Goal: Information Seeking & Learning: Check status

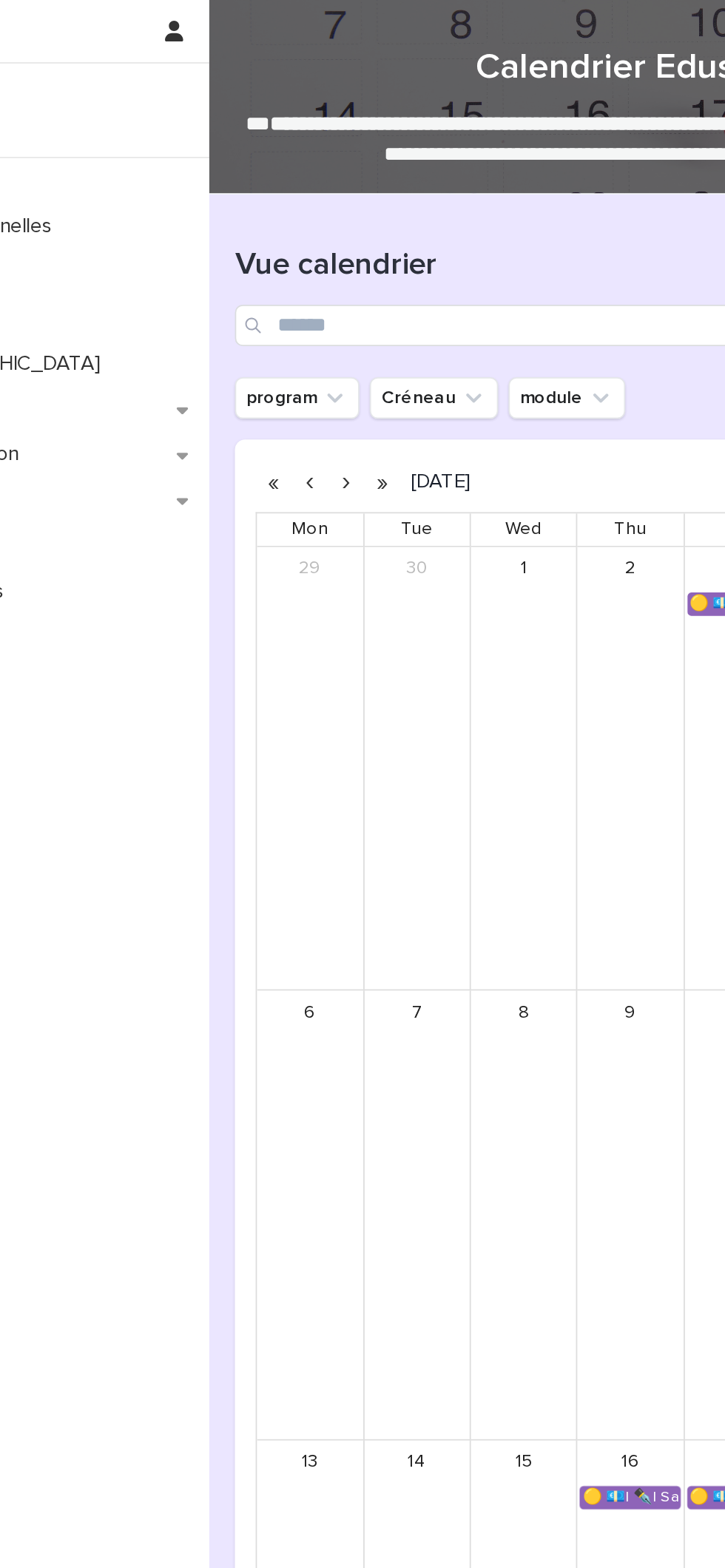
click at [344, 273] on button "button" at bounding box center [344, 275] width 21 height 24
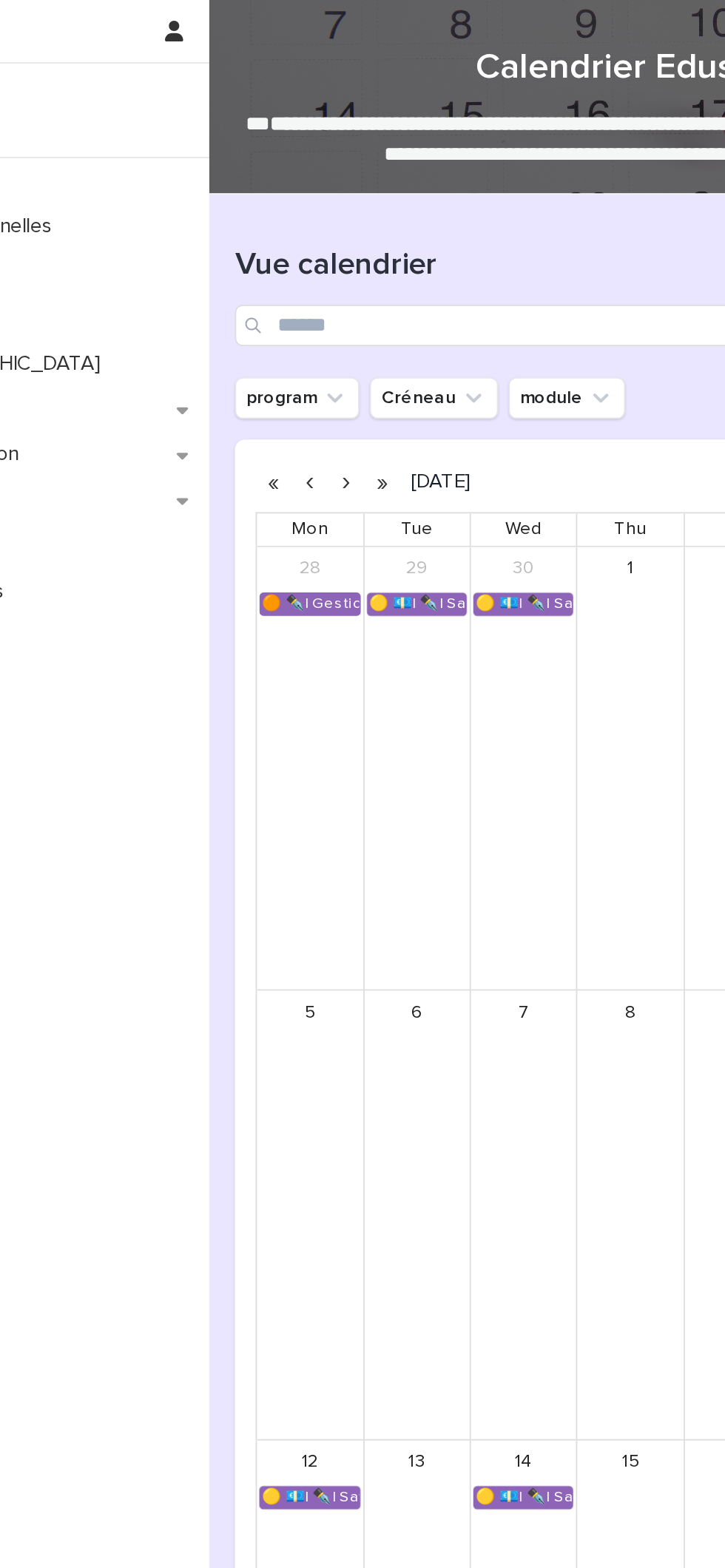
click at [322, 271] on button "button" at bounding box center [323, 275] width 21 height 24
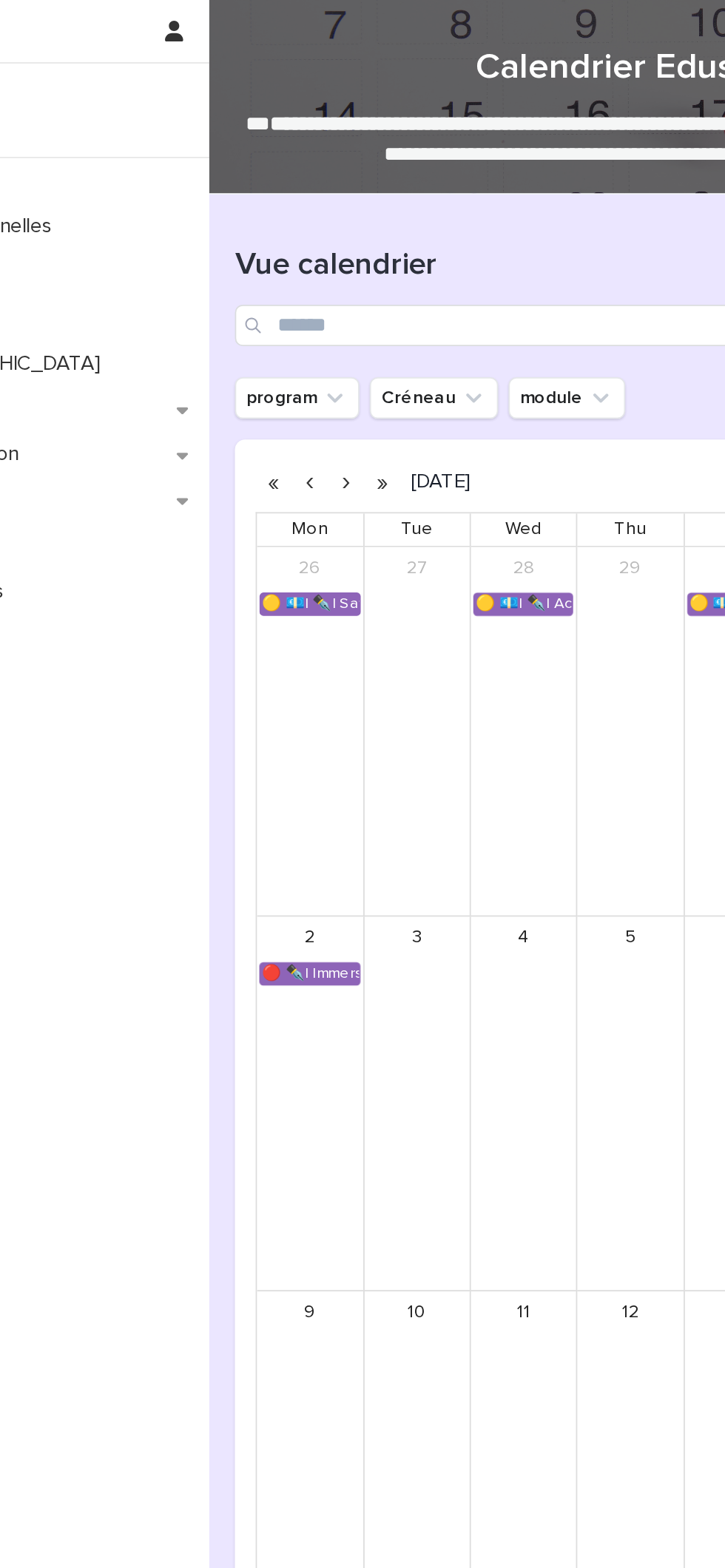
click at [320, 275] on button "button" at bounding box center [323, 275] width 21 height 24
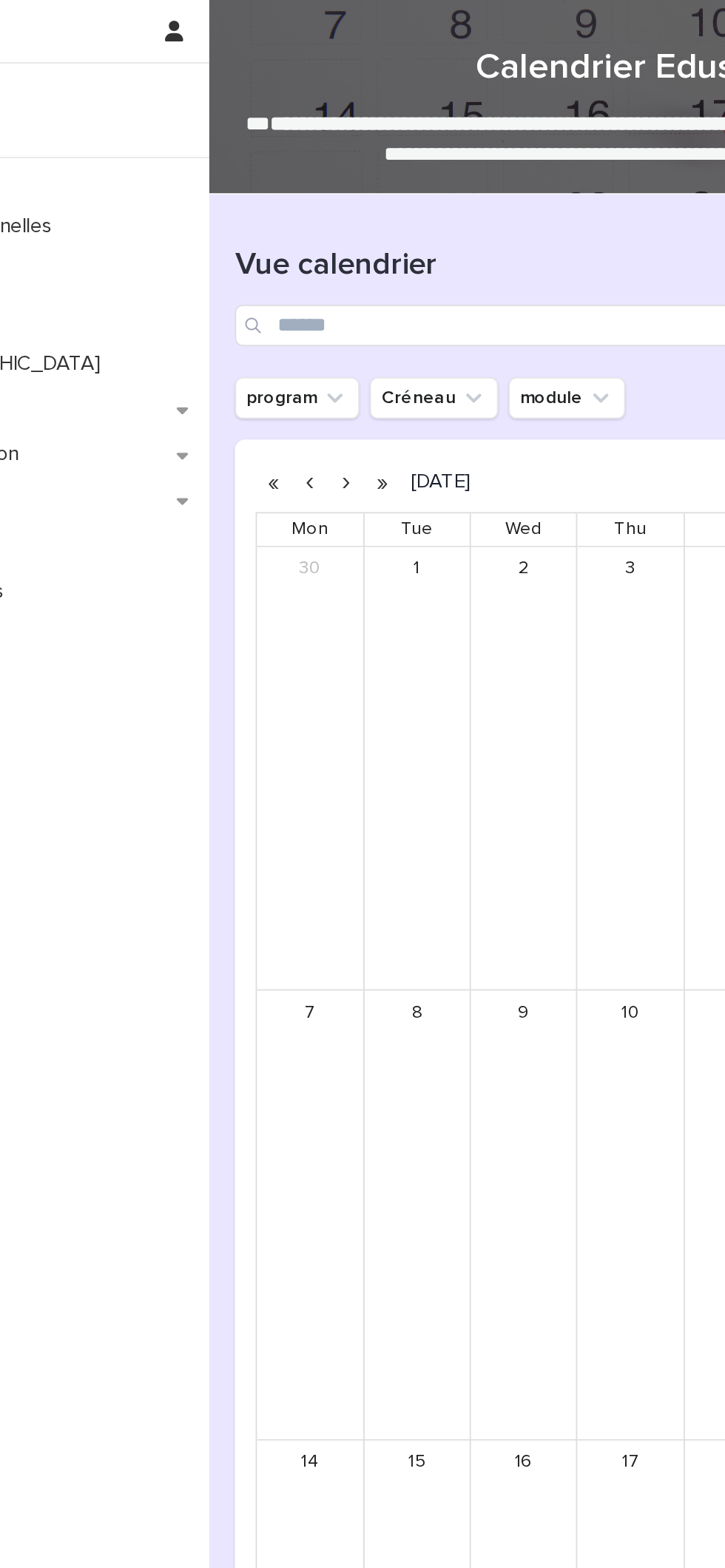
click at [322, 275] on button "button" at bounding box center [323, 275] width 21 height 24
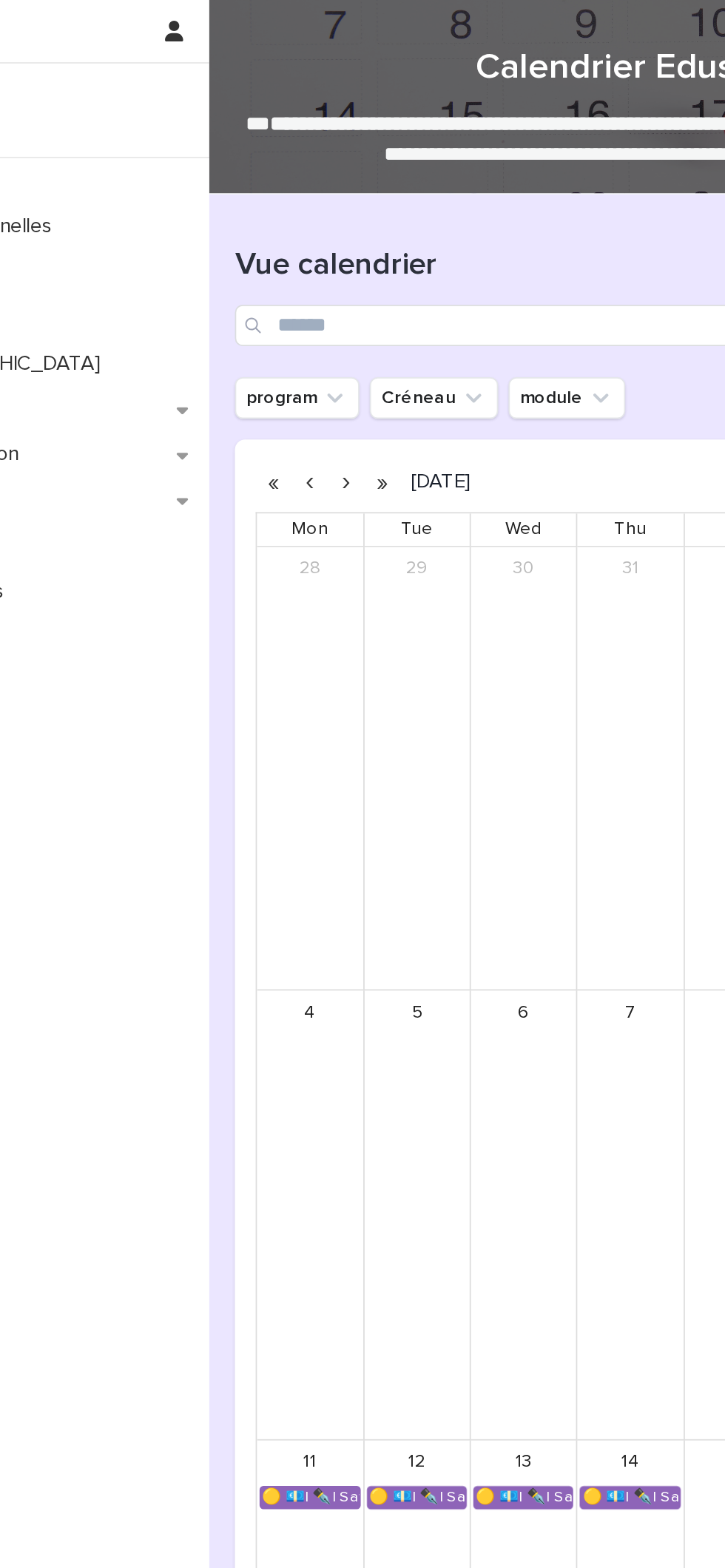
click at [324, 275] on button "button" at bounding box center [323, 275] width 21 height 24
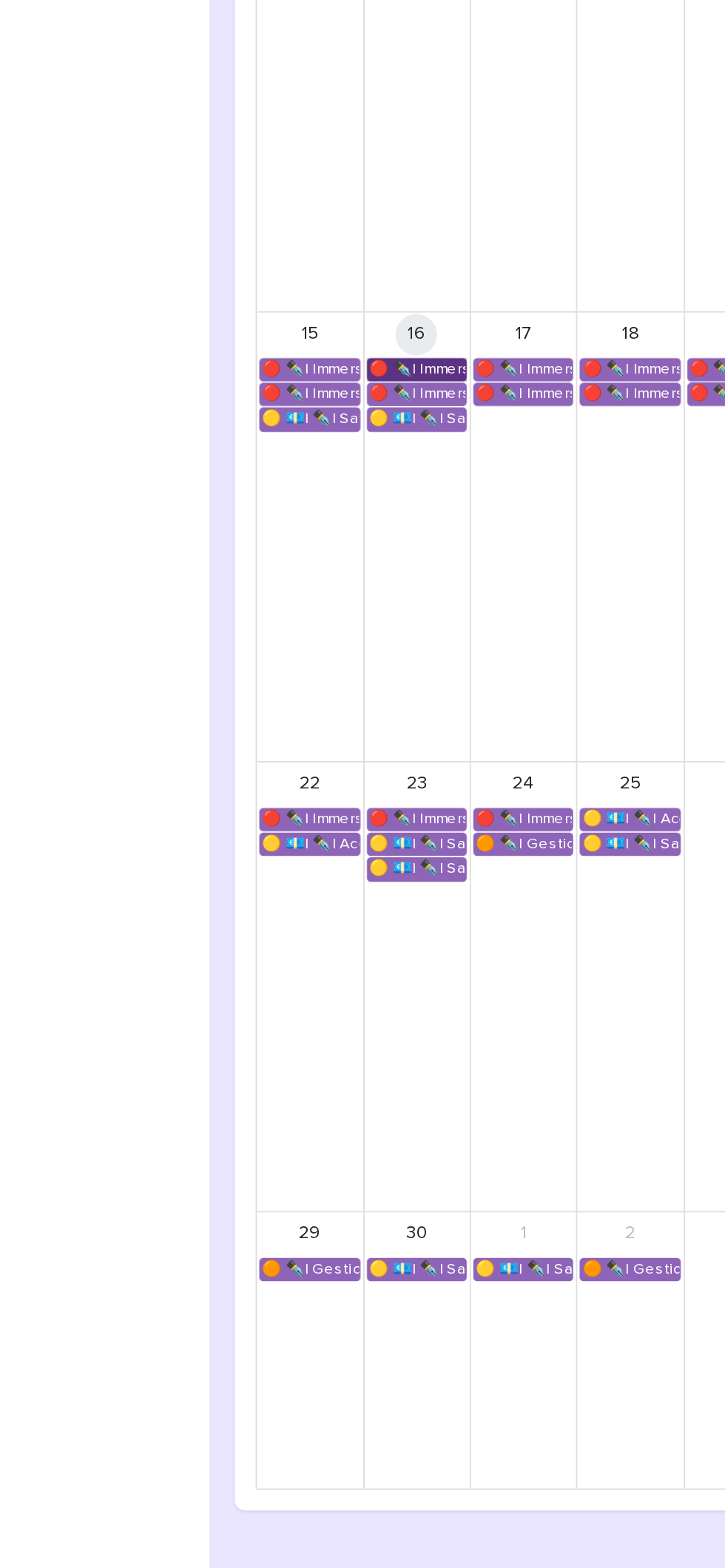
click at [373, 819] on link "🔴 ✒️| Immersion Entreprise - Immersion tutorée" at bounding box center [362, 825] width 57 height 13
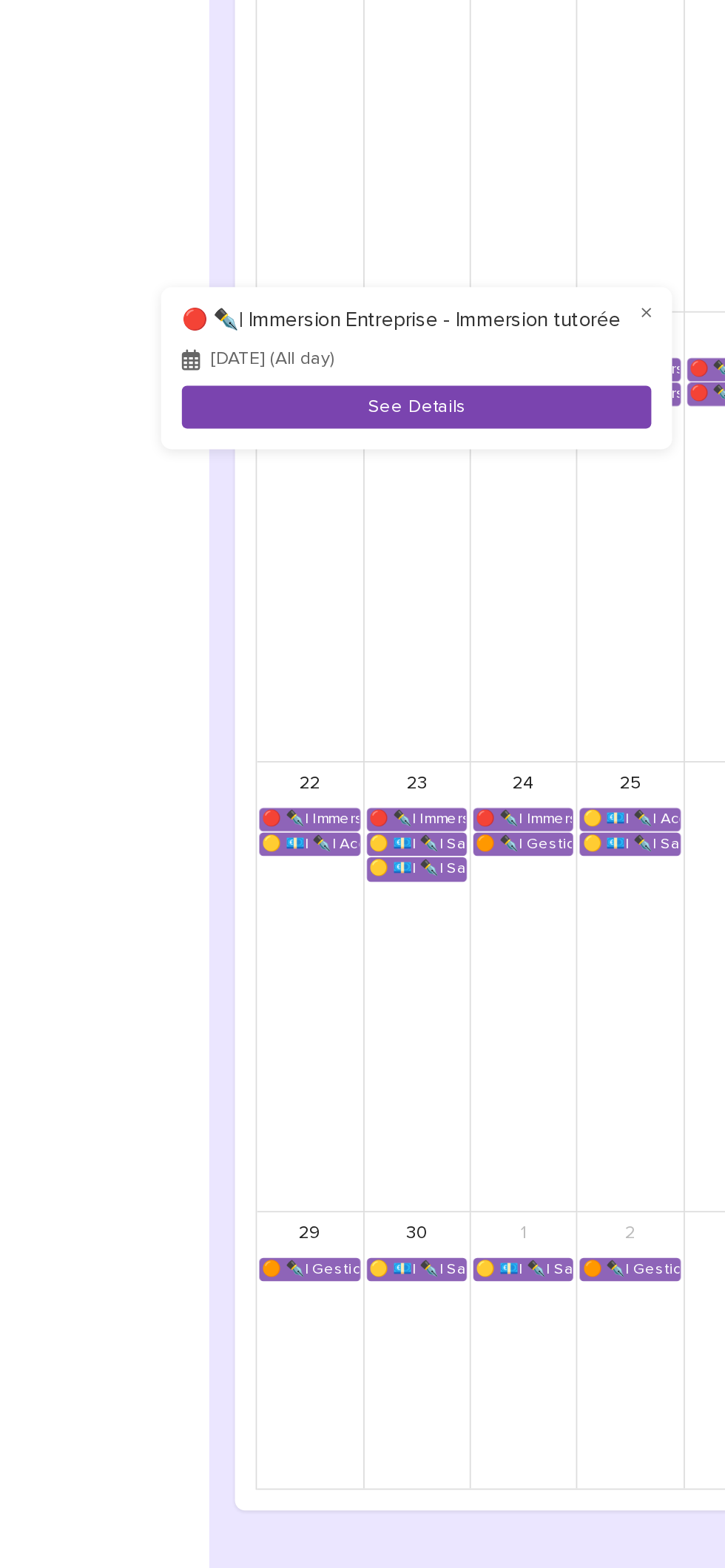
click at [414, 851] on button "See Details" at bounding box center [363, 846] width 268 height 24
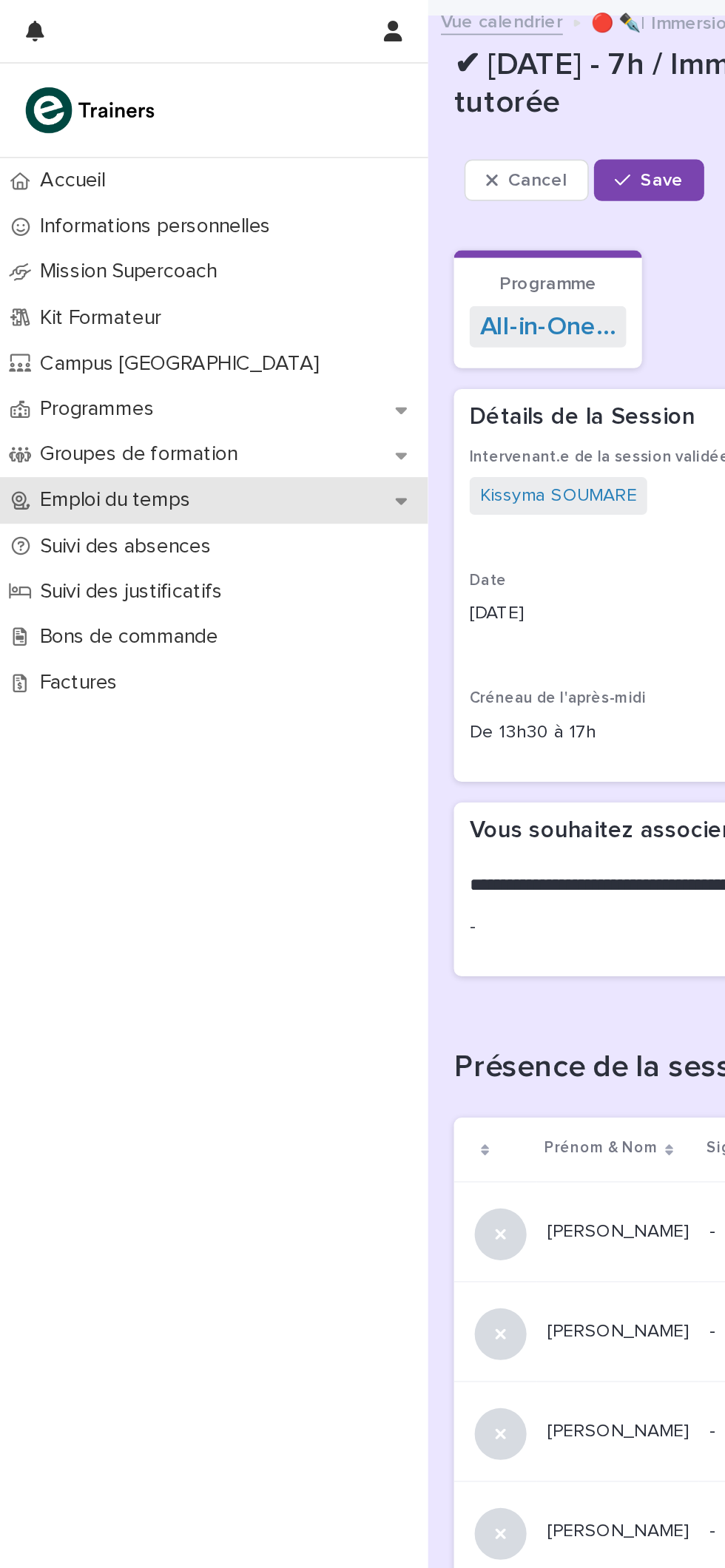
click at [53, 284] on p "Emploi du temps" at bounding box center [69, 285] width 103 height 14
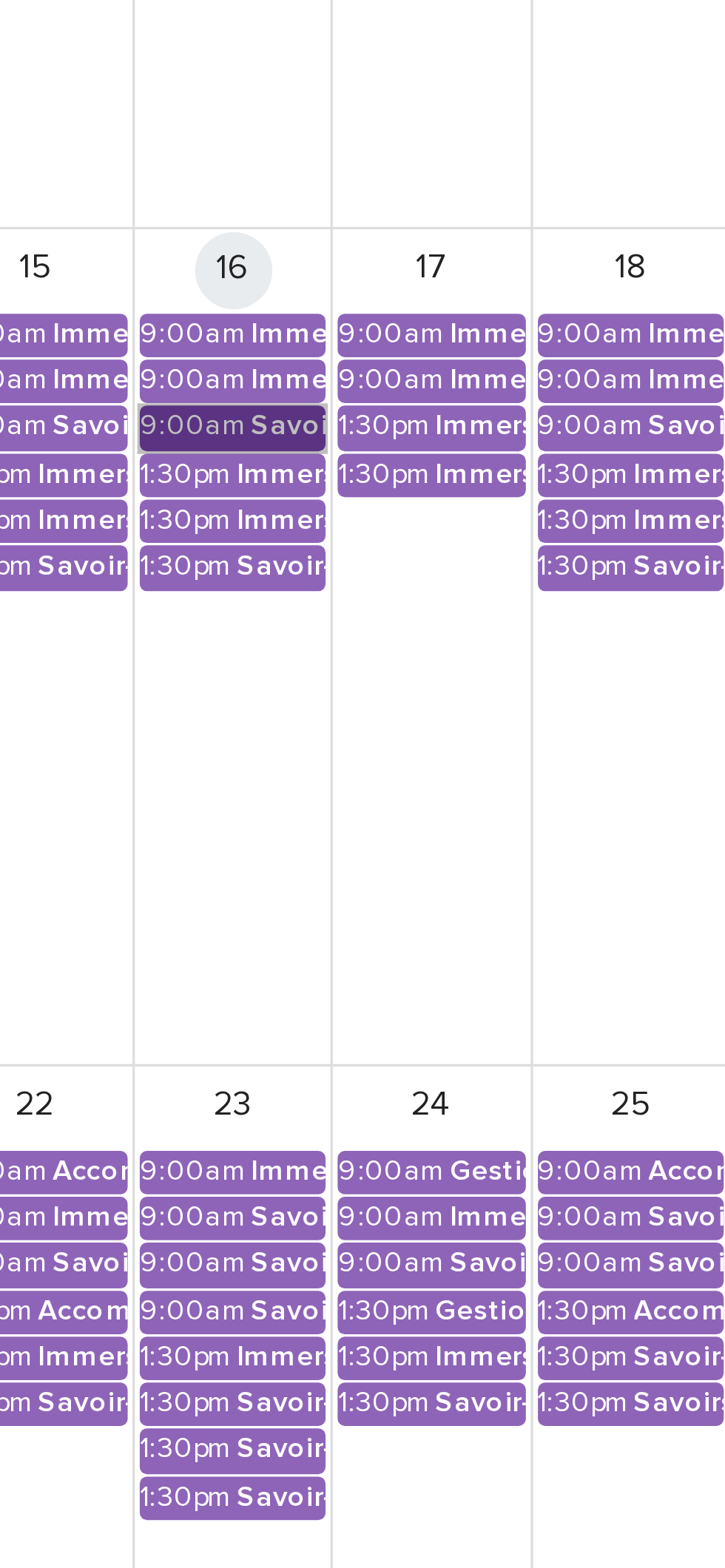
click at [416, 878] on link "9:00am Savoir-être métier - Communication interpersonnelle avec les personnes a…" at bounding box center [423, 883] width 57 height 13
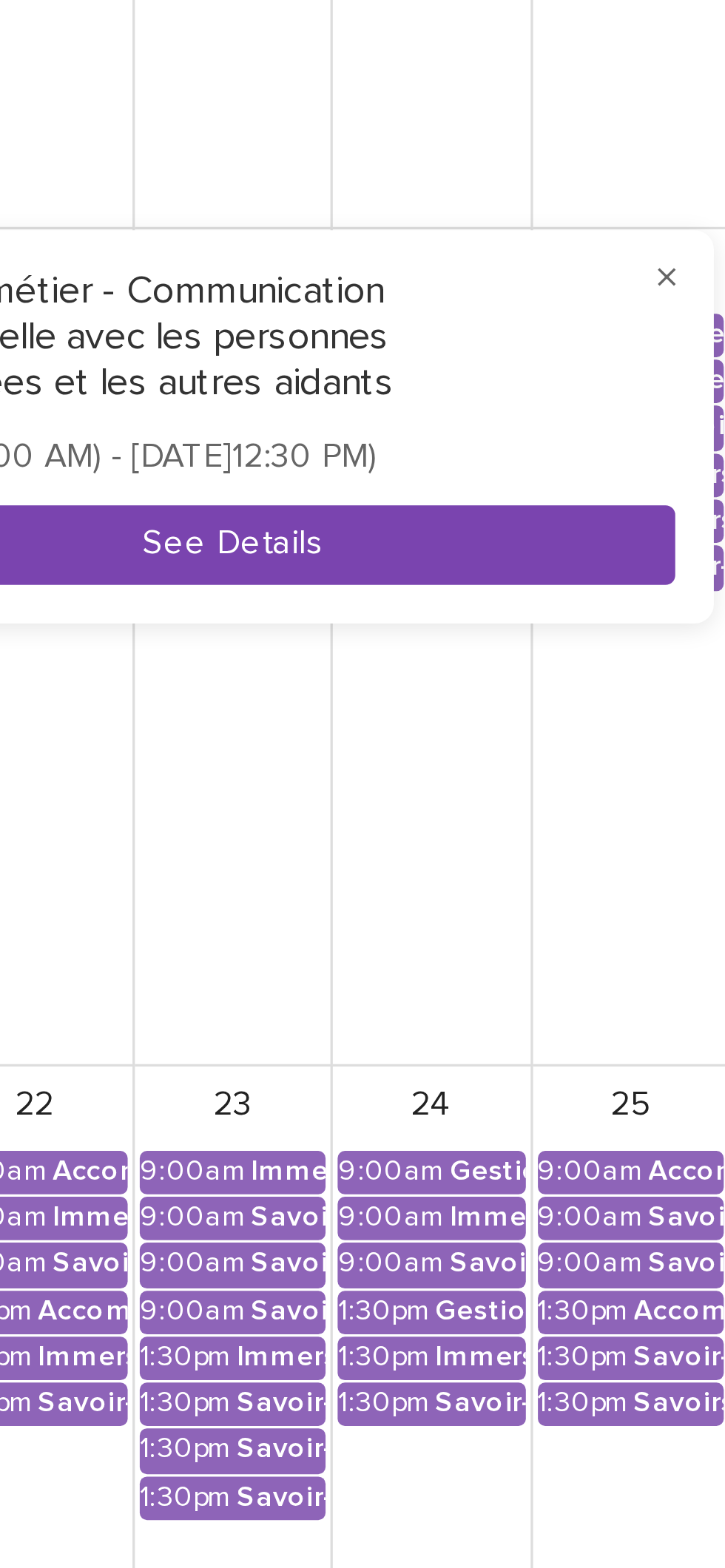
click at [413, 916] on button "See Details" at bounding box center [423, 918] width 272 height 24
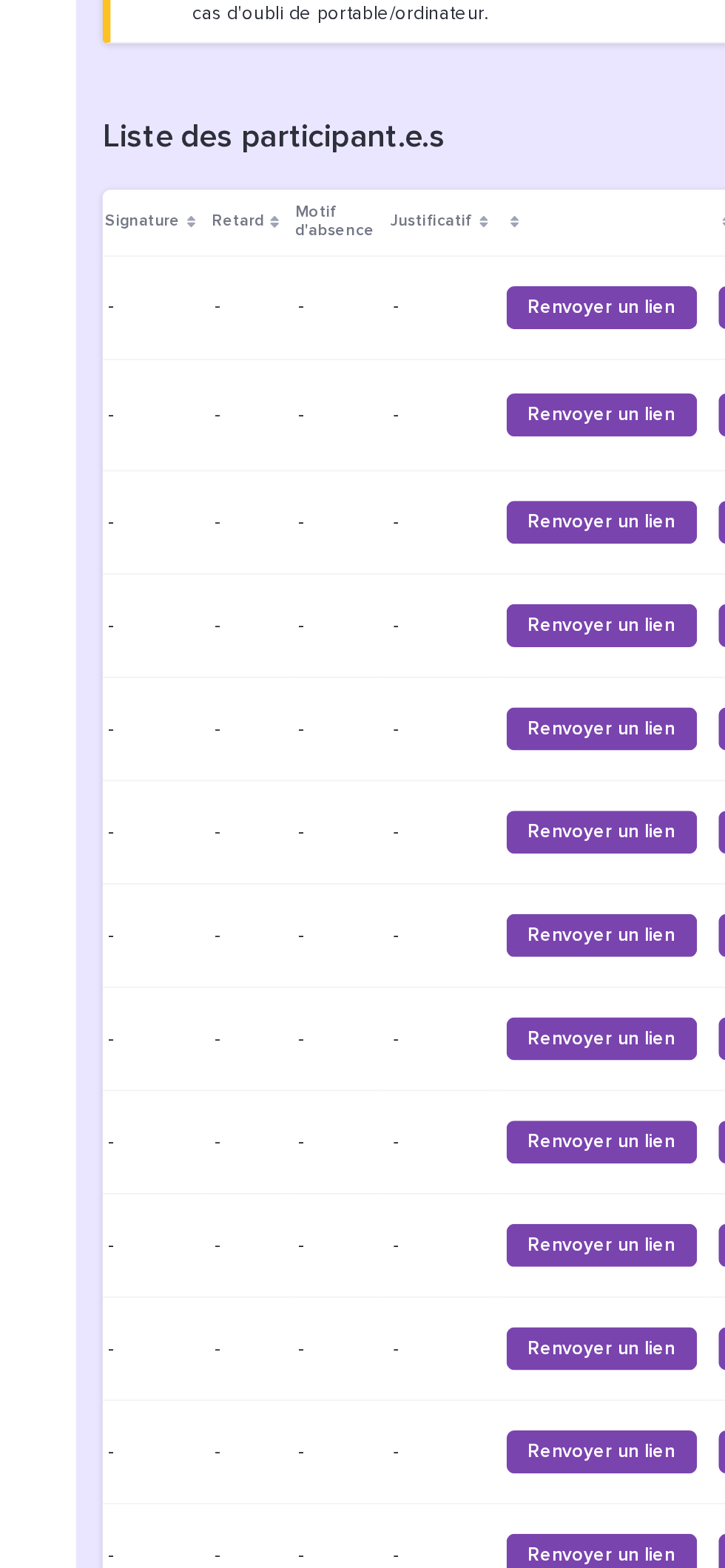
scroll to position [0, 150]
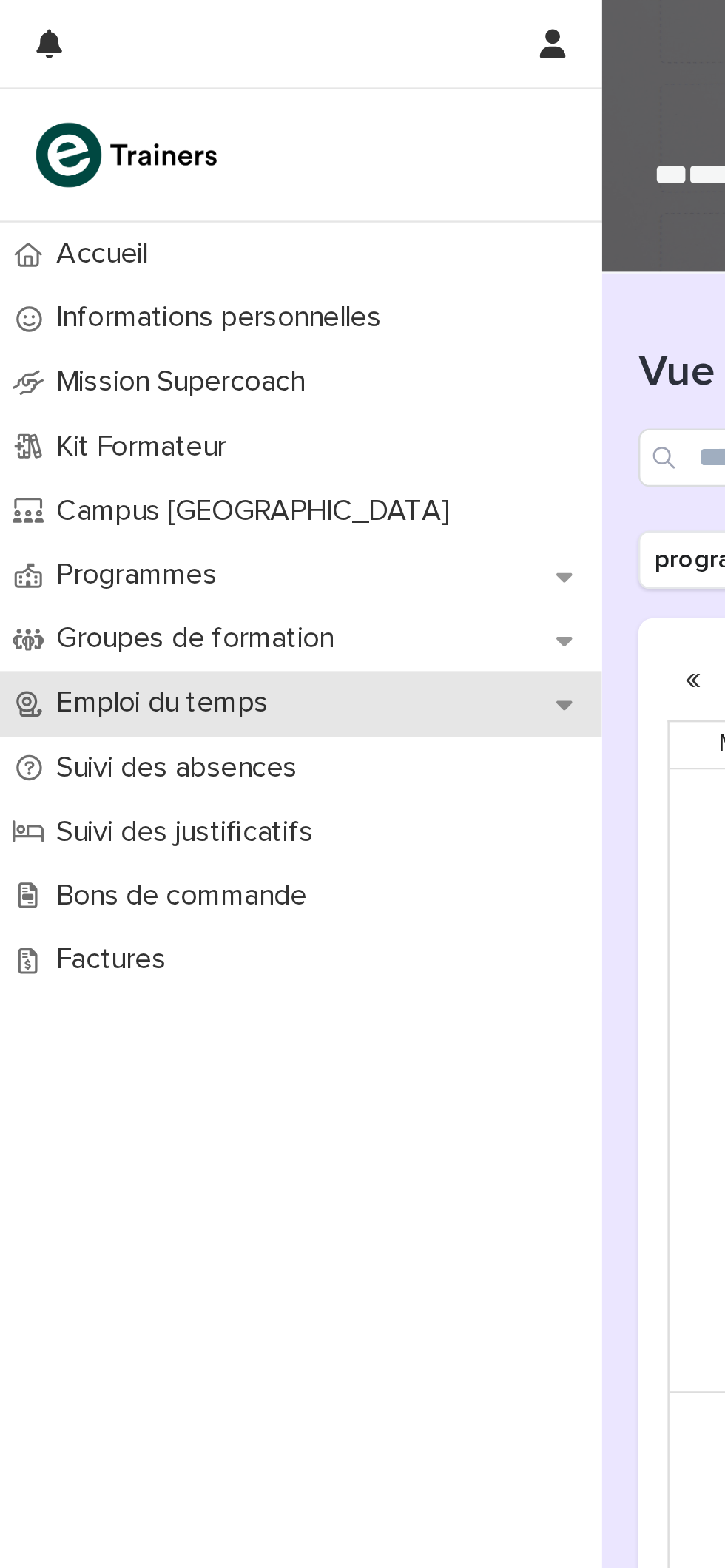
click at [57, 288] on p "Emploi du temps" at bounding box center [69, 285] width 103 height 14
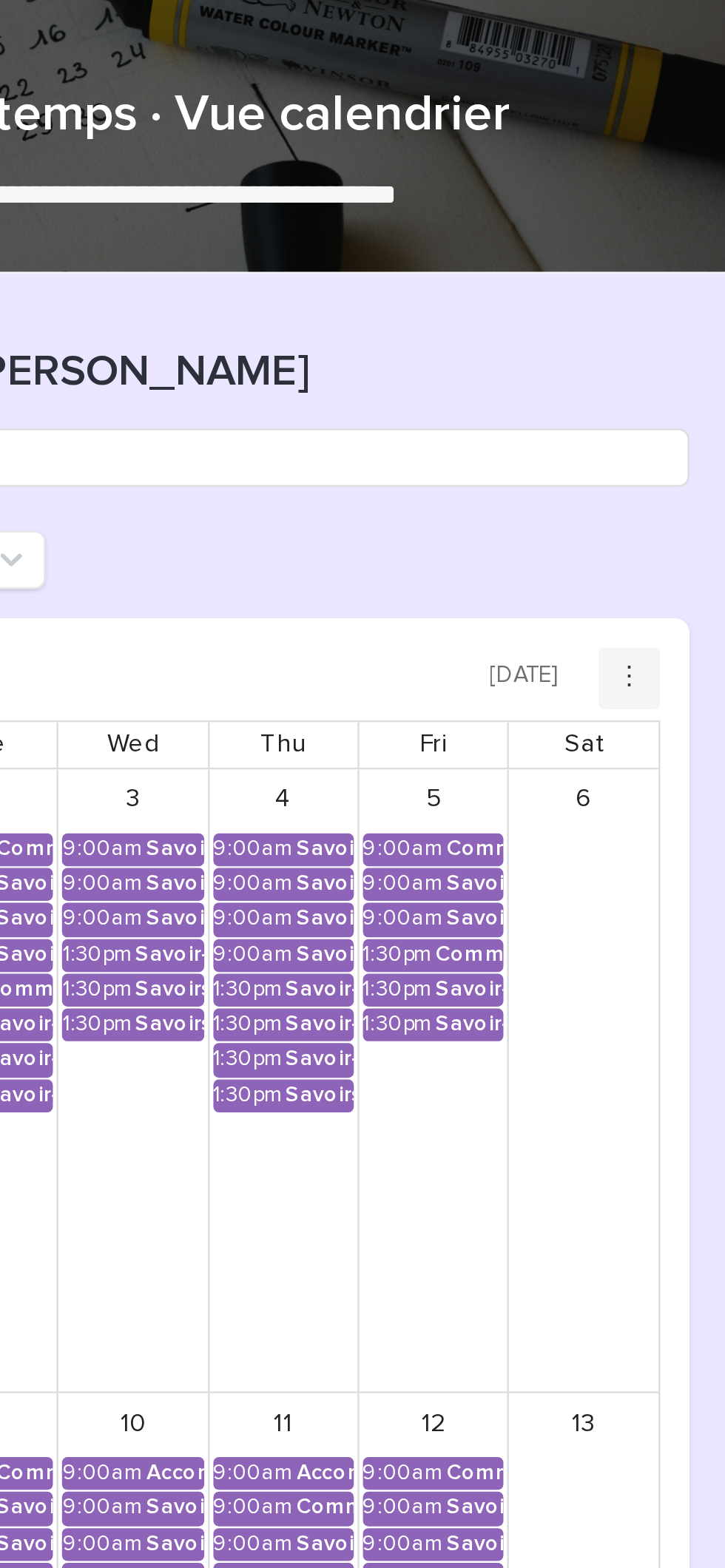
scroll to position [30, 0]
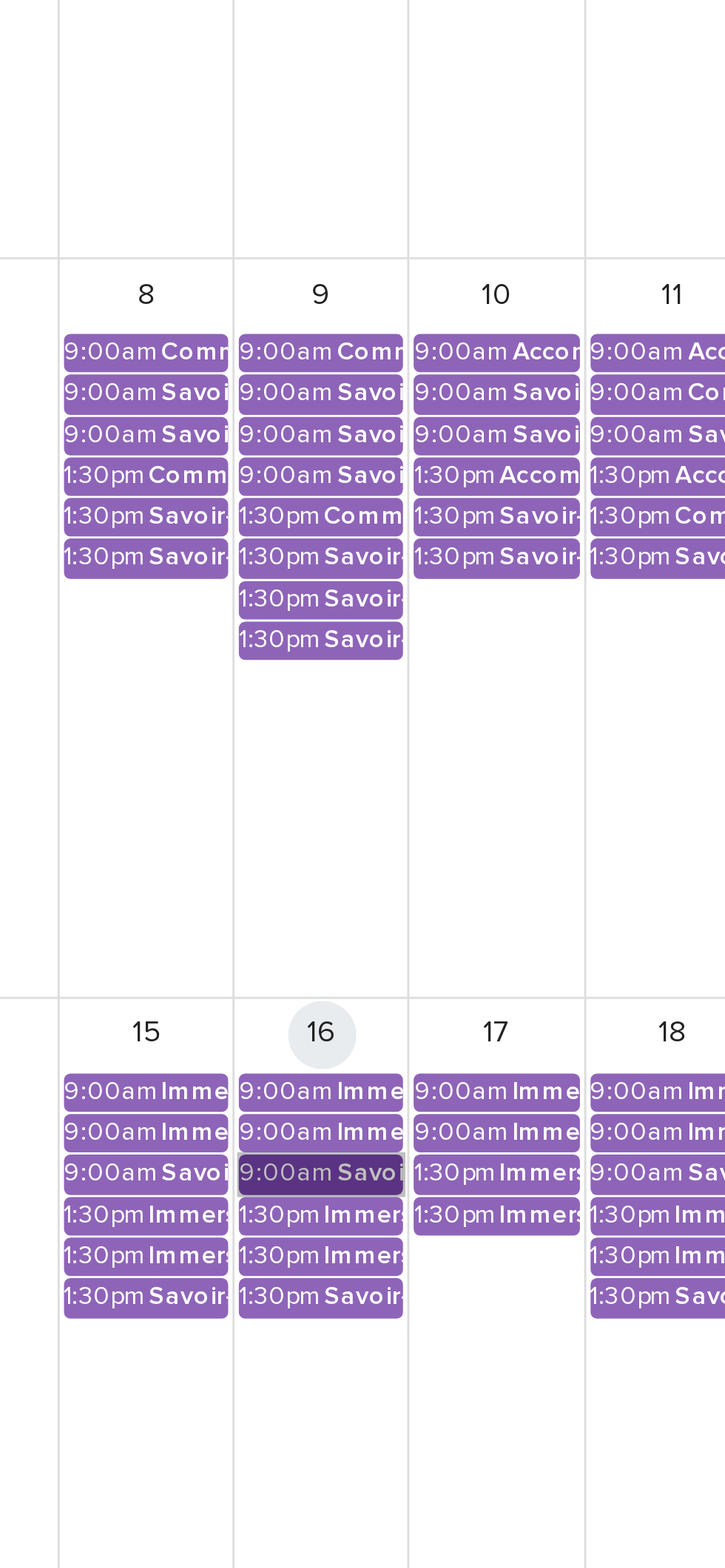
click at [438, 856] on link "9:00am Savoir-être métier - Communication interpersonnelle avec les personnes a…" at bounding box center [423, 853] width 57 height 13
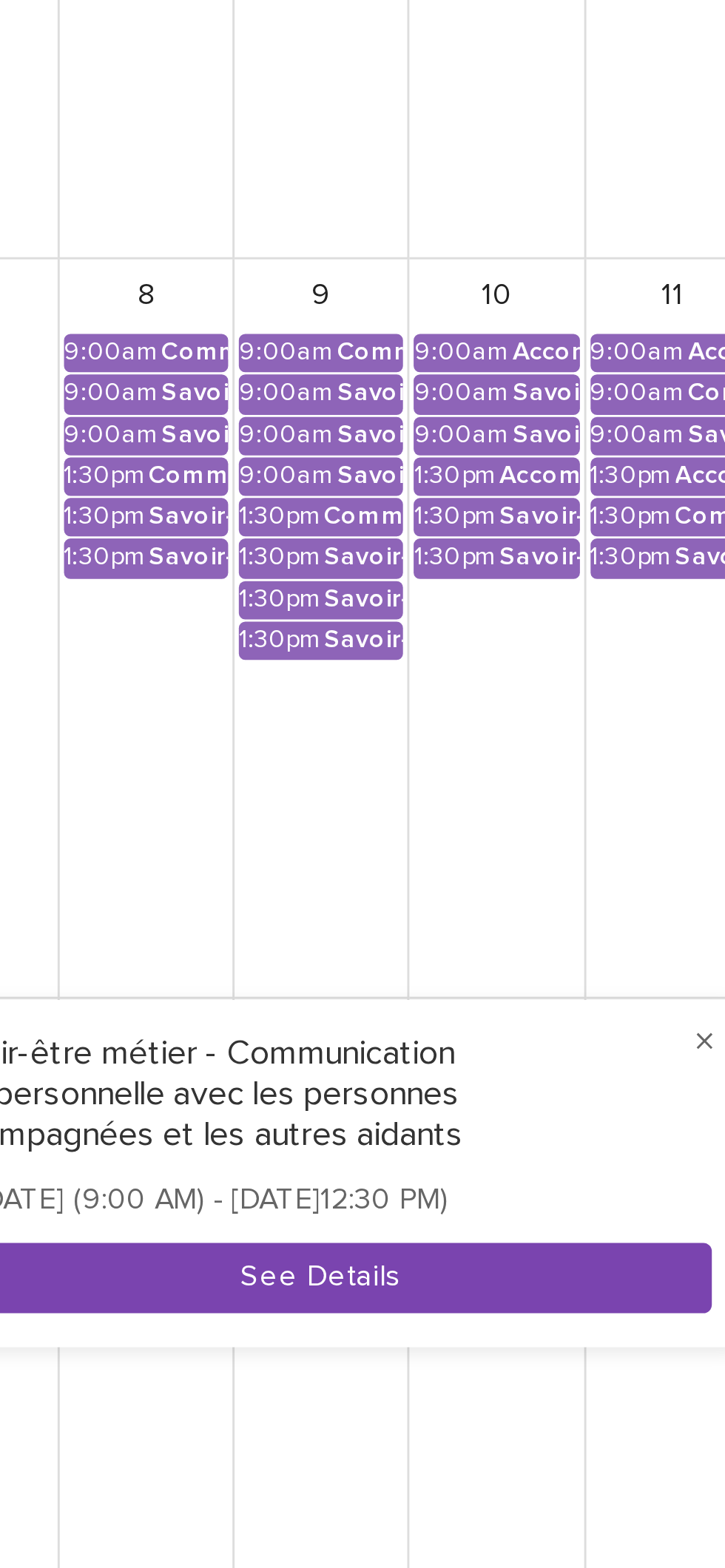
click at [469, 894] on button "See Details" at bounding box center [423, 888] width 272 height 24
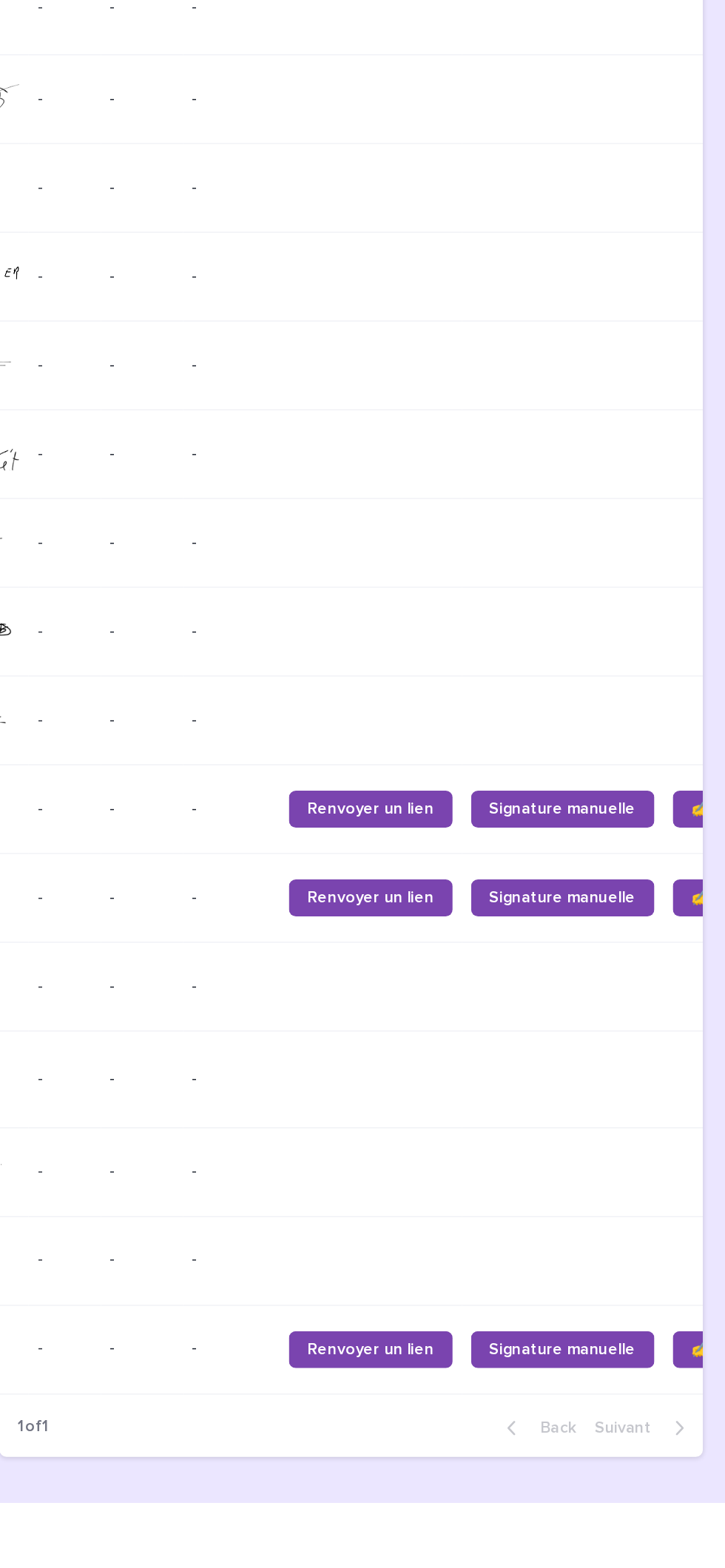
scroll to position [0, 269]
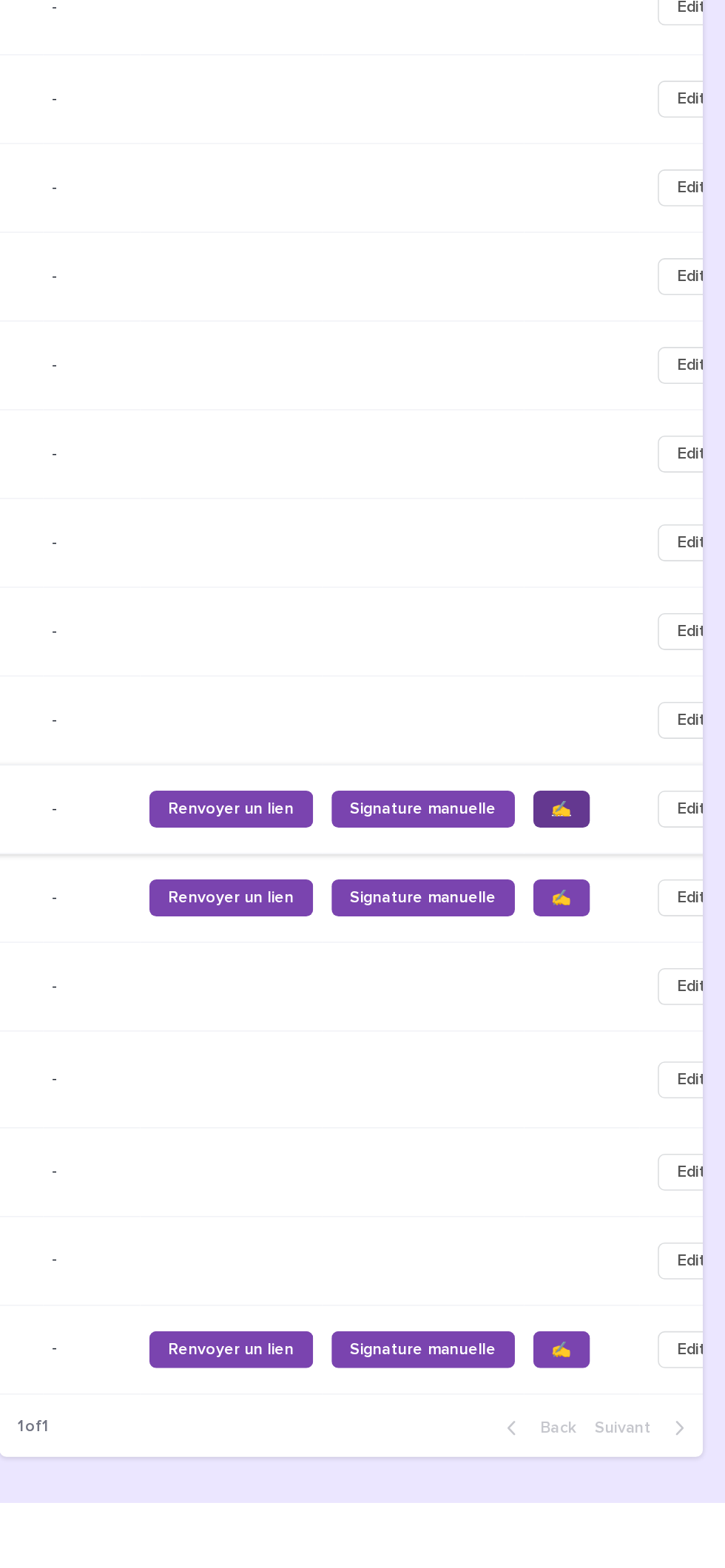
click at [614, 1124] on span "✍️" at bounding box center [620, 1123] width 12 height 11
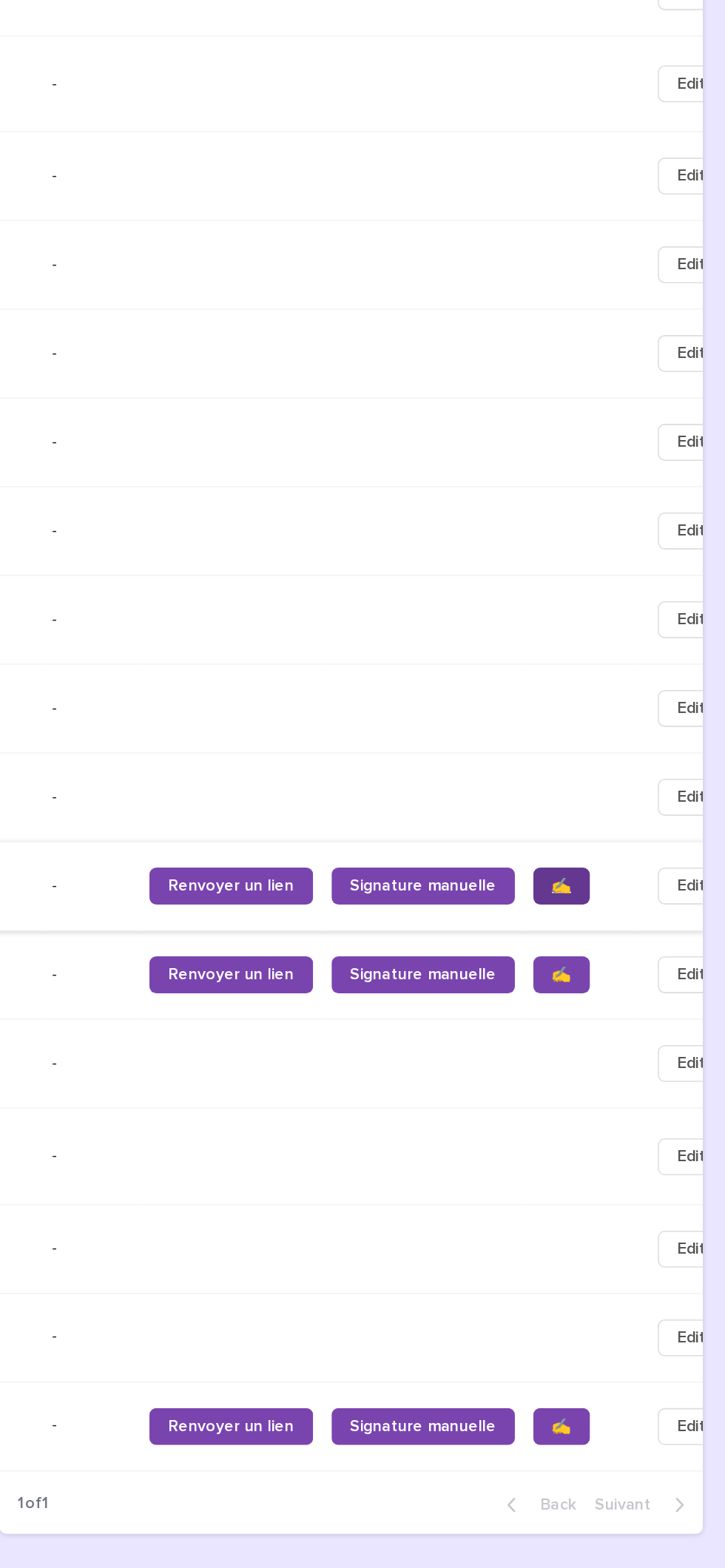
scroll to position [592, 0]
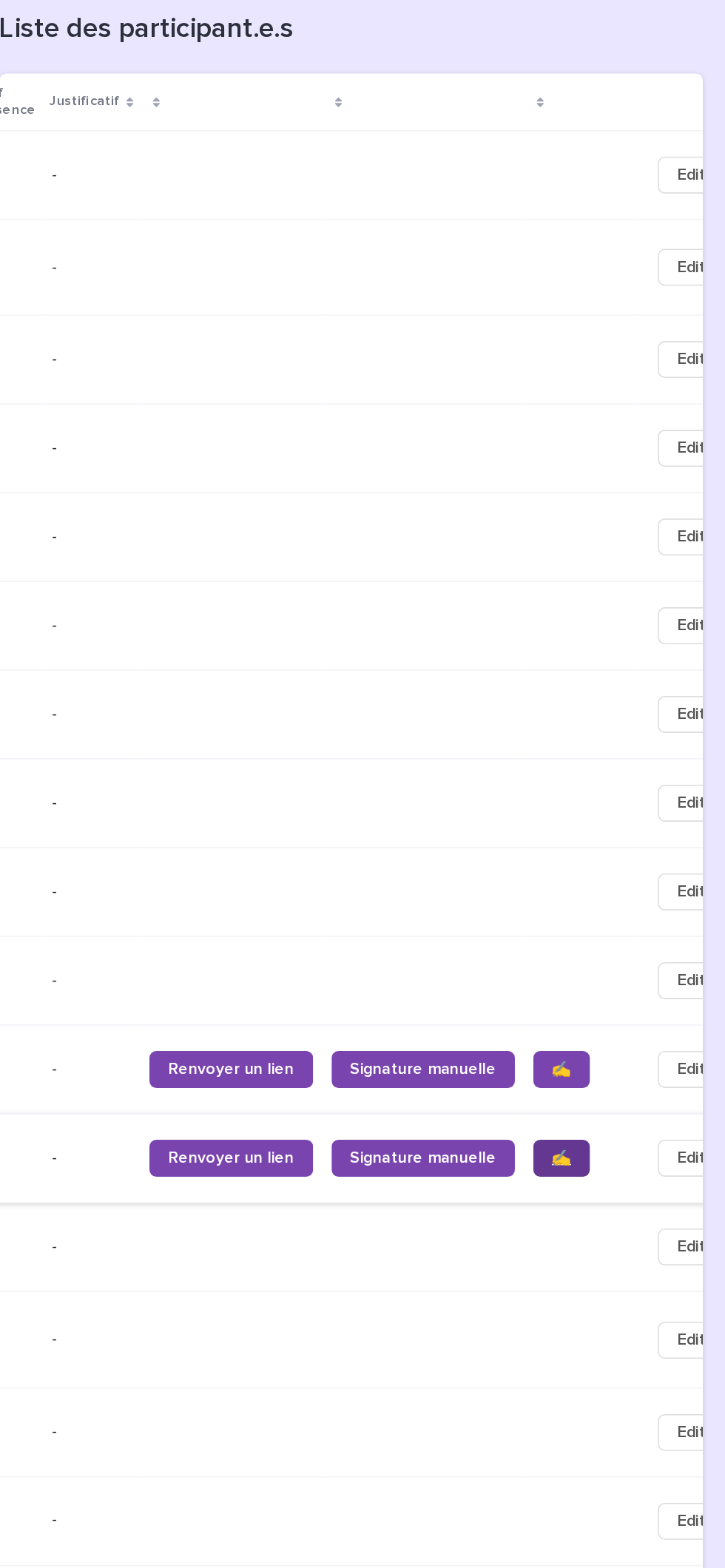
click at [614, 1303] on span "✍️" at bounding box center [620, 1297] width 12 height 11
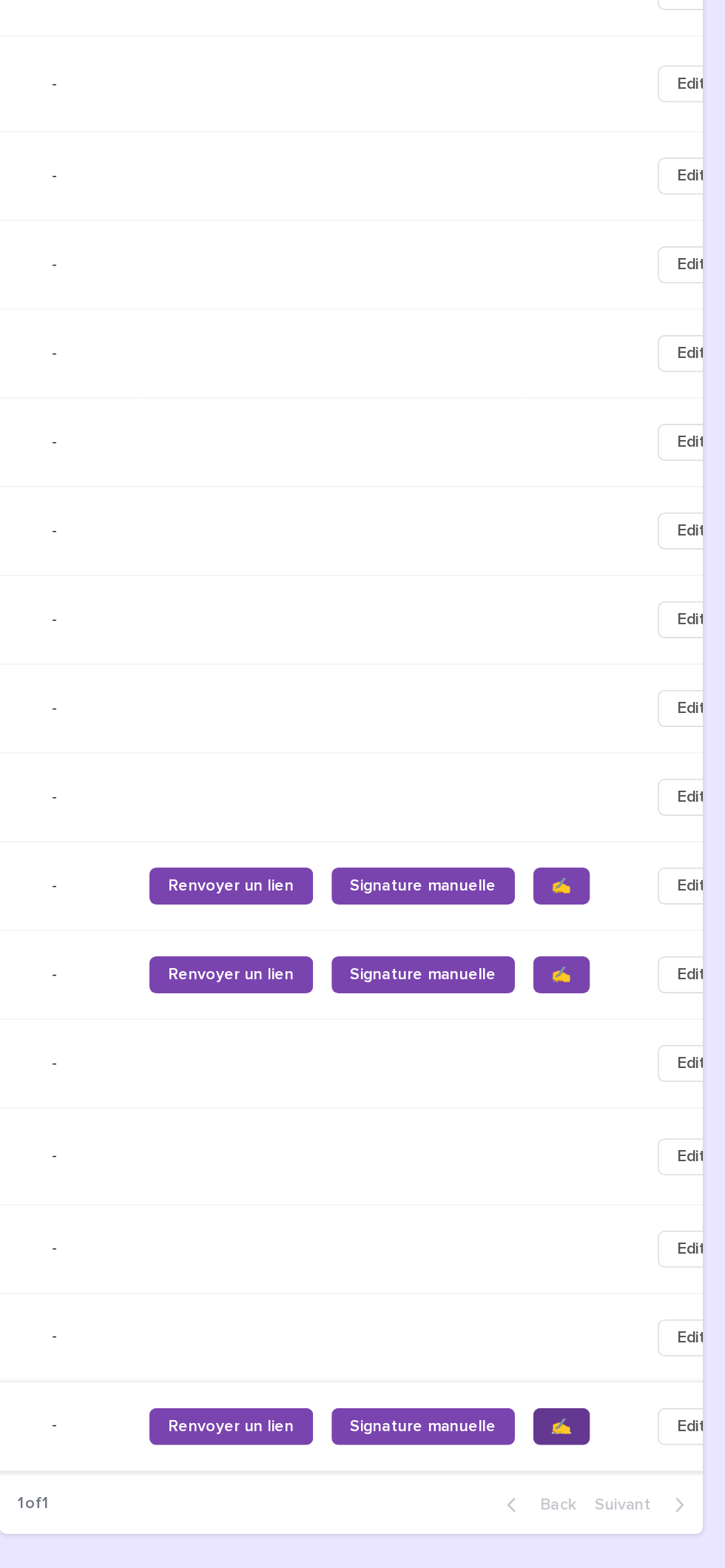
click at [614, 1475] on span "✍️" at bounding box center [620, 1469] width 12 height 11
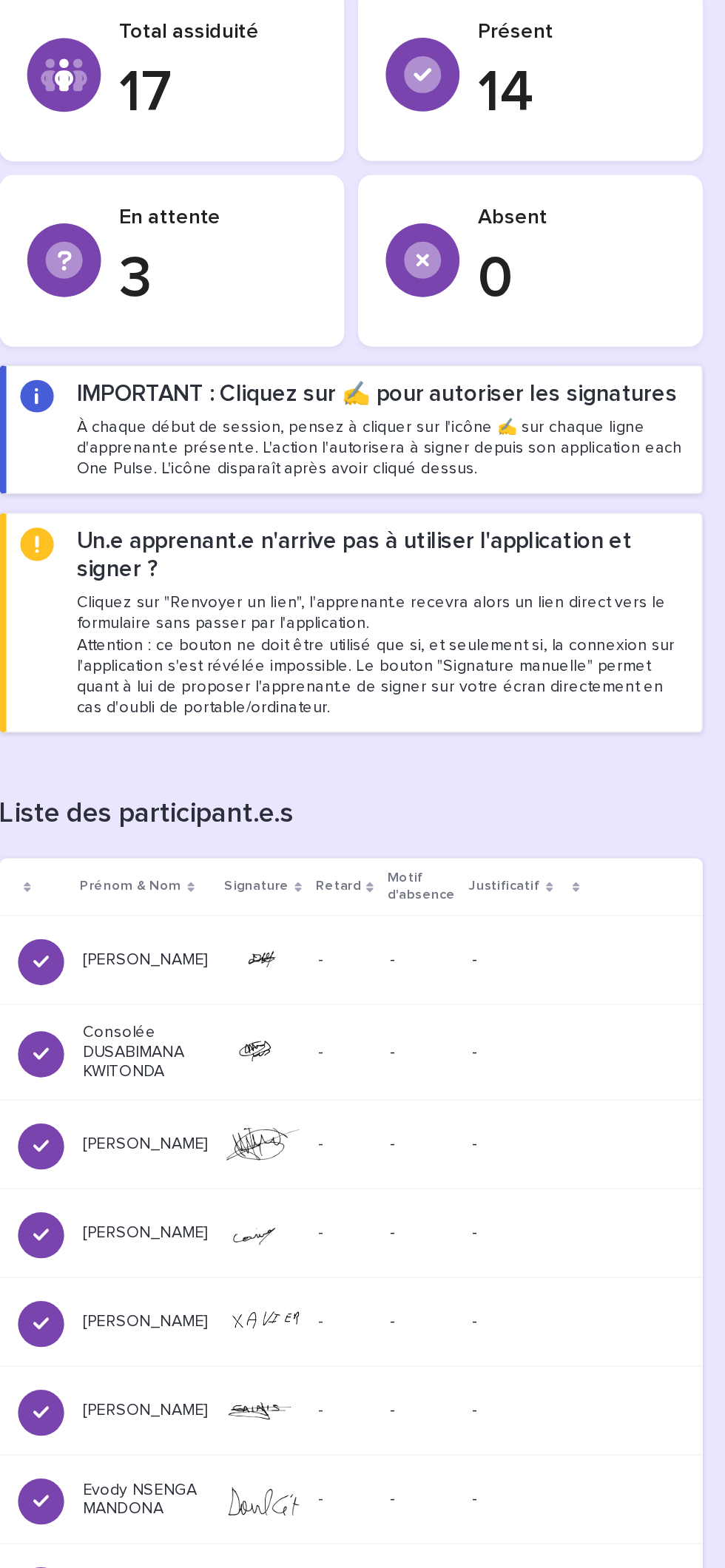
scroll to position [0, 0]
